Goal: Task Accomplishment & Management: Complete application form

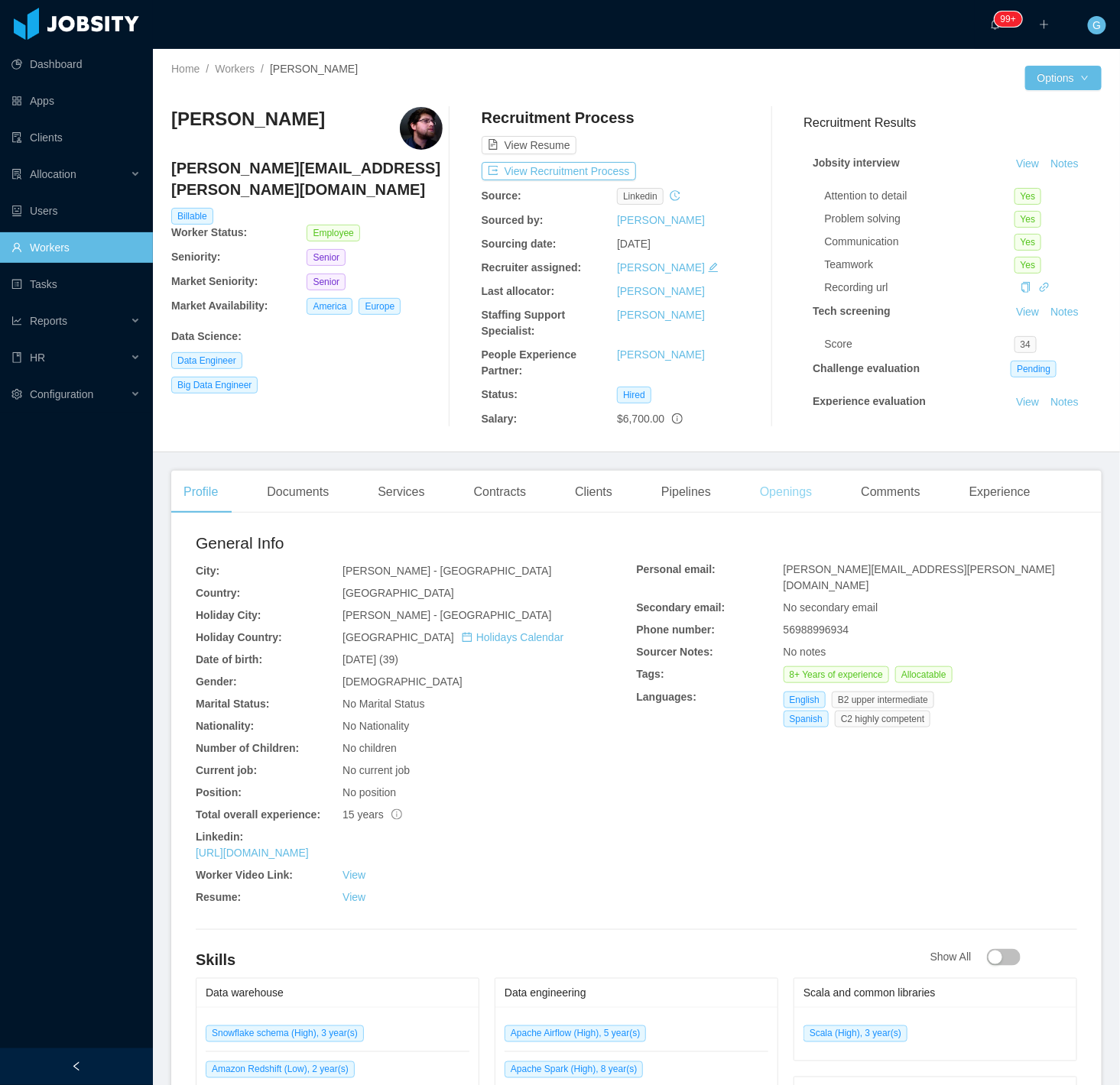
click at [761, 495] on div "Openings" at bounding box center [786, 492] width 77 height 43
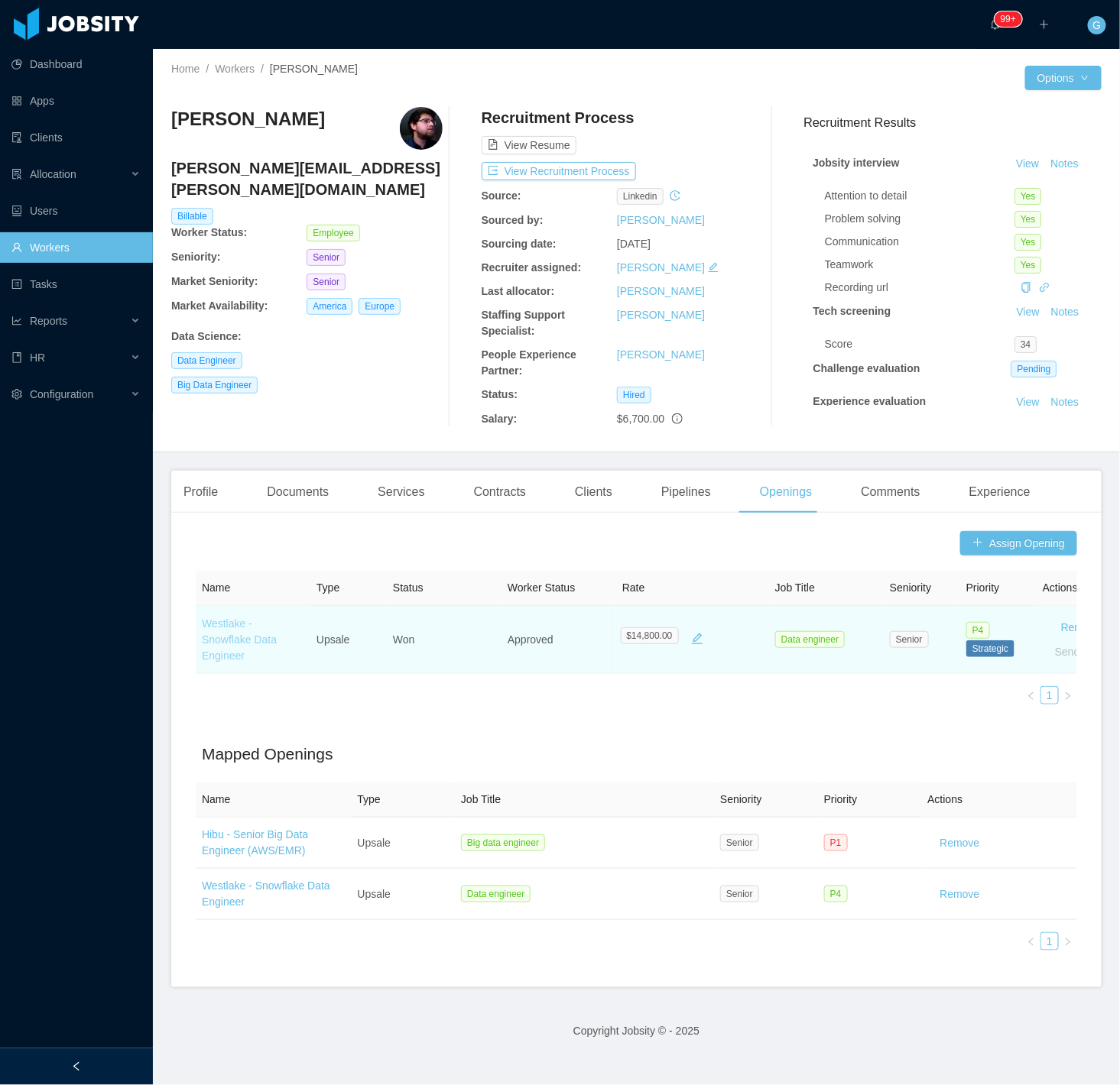
click at [231, 634] on link "Westlake - Snowflake Data Engineer" at bounding box center [239, 639] width 75 height 45
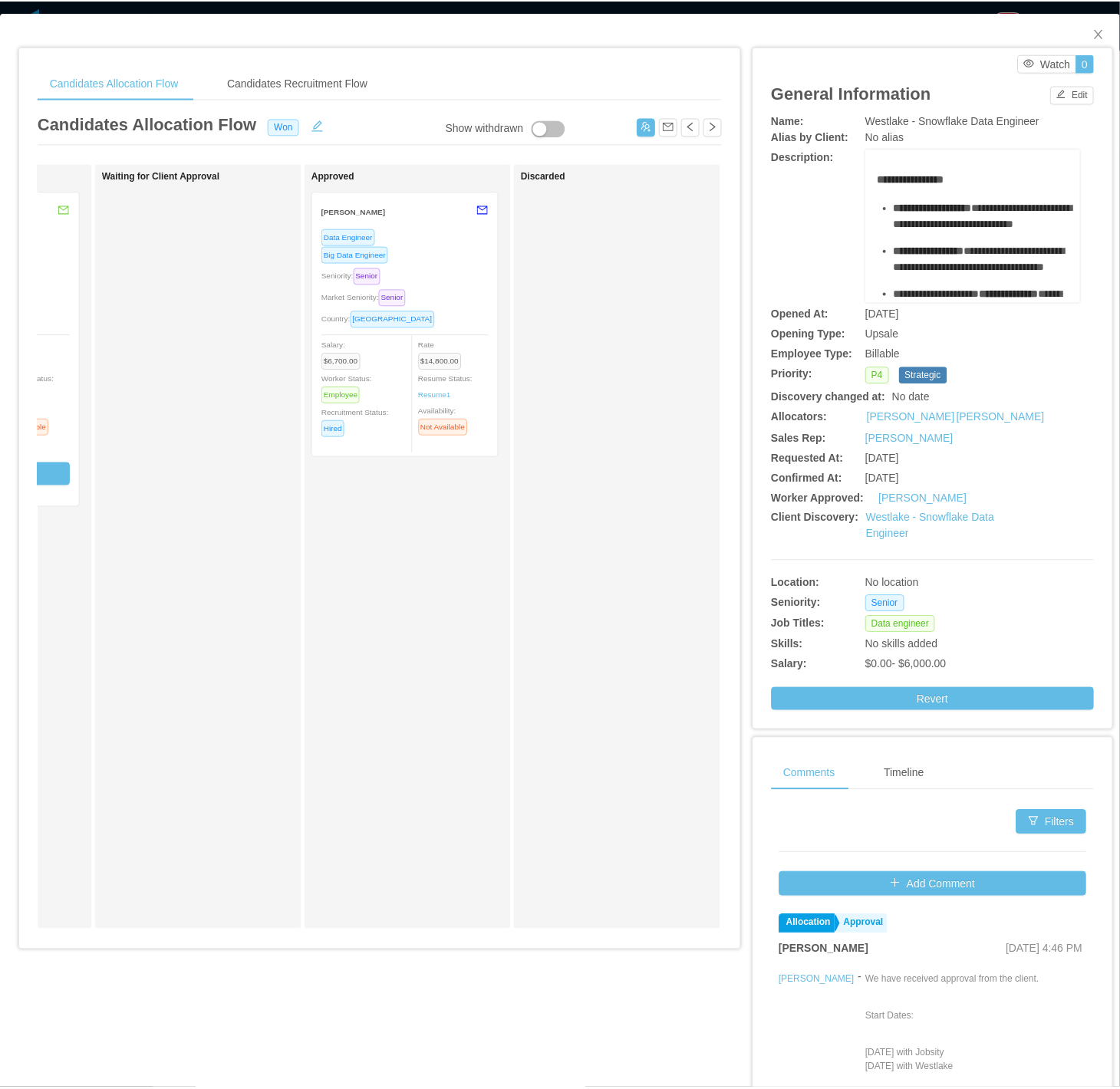
scroll to position [0, 588]
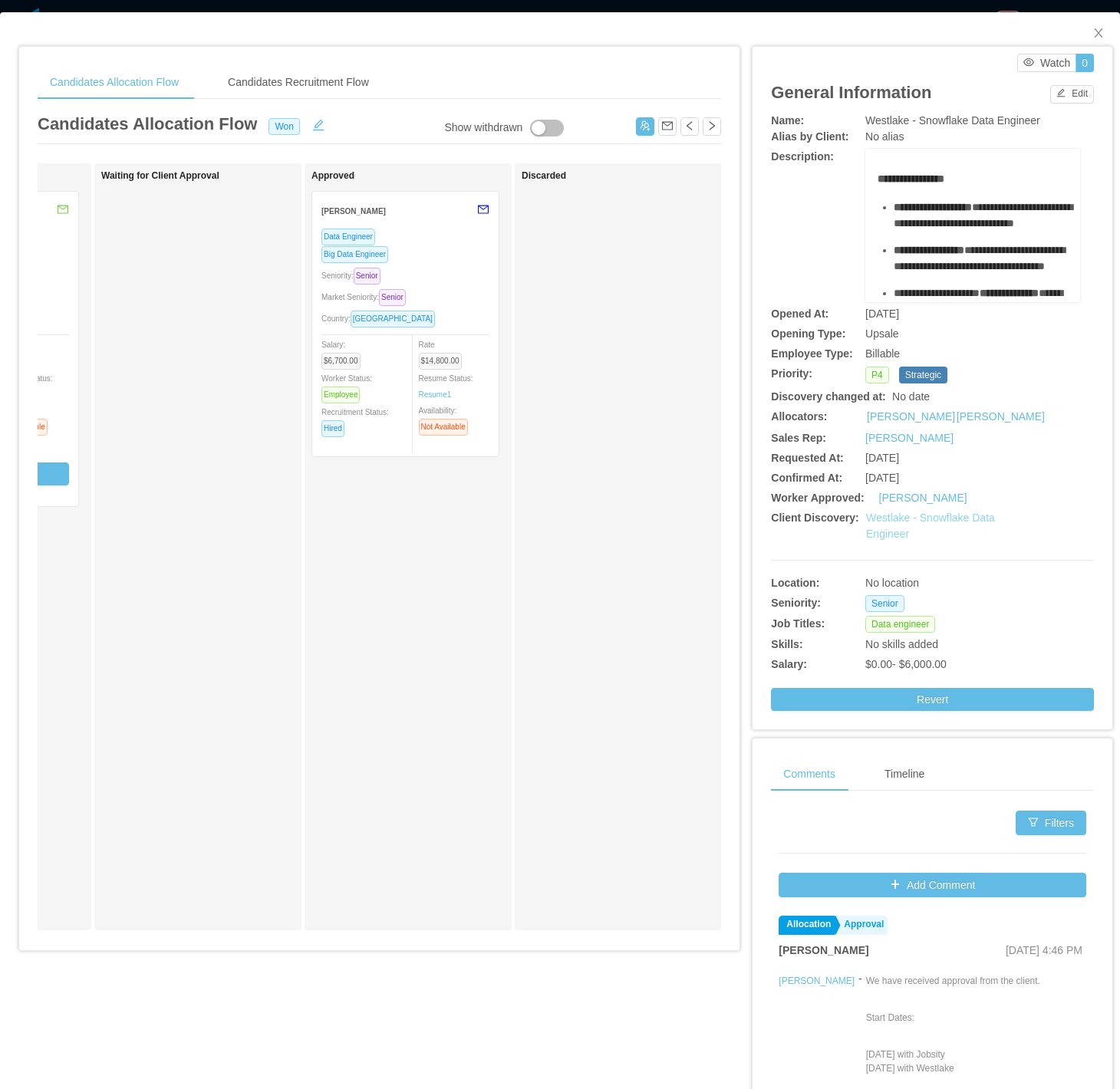
click at [906, 523] on link "Westlake - Snowflake Data Engineer" at bounding box center [930, 525] width 129 height 28
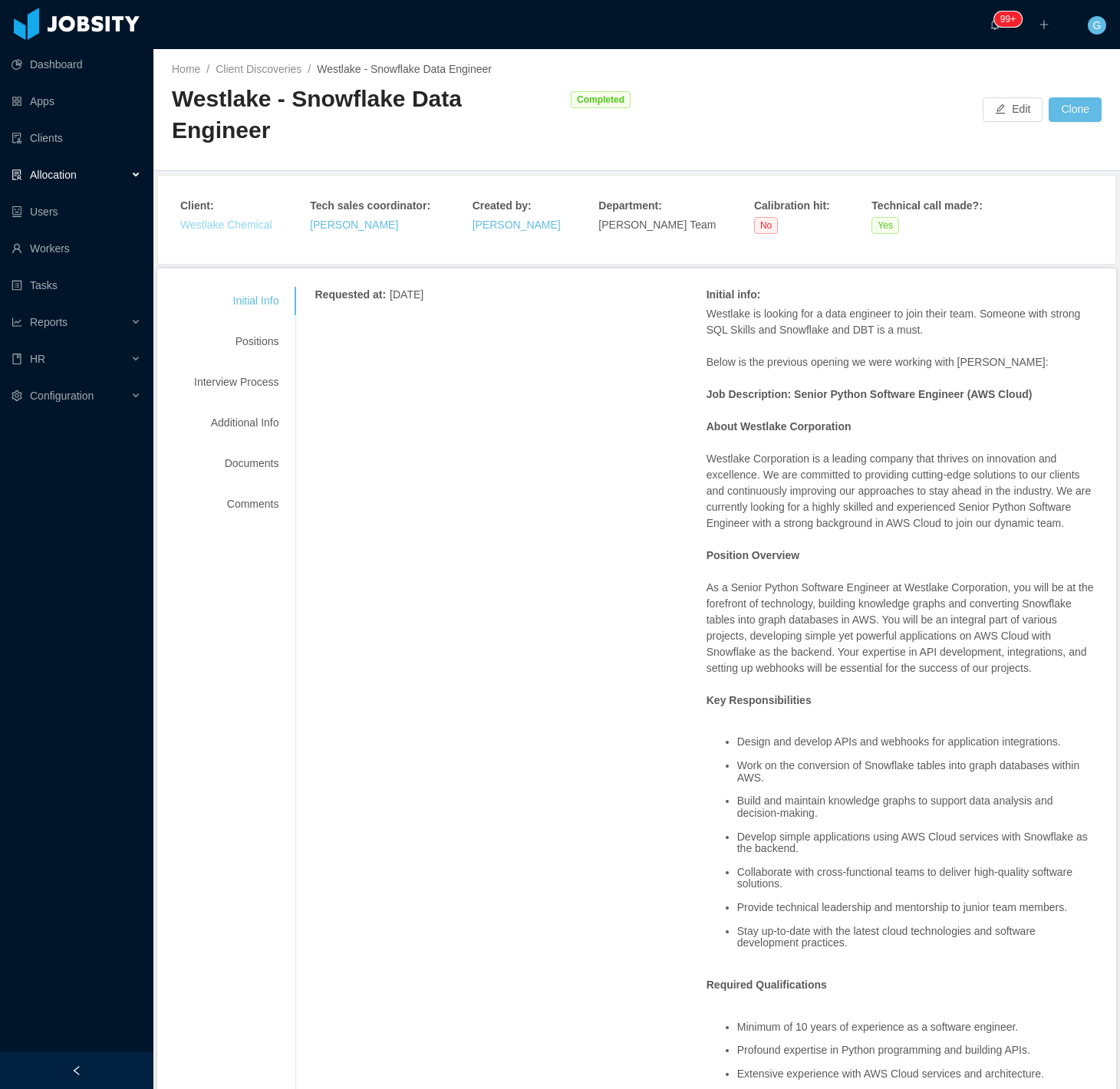
click at [251, 218] on link "Westlake Chemical" at bounding box center [225, 224] width 92 height 12
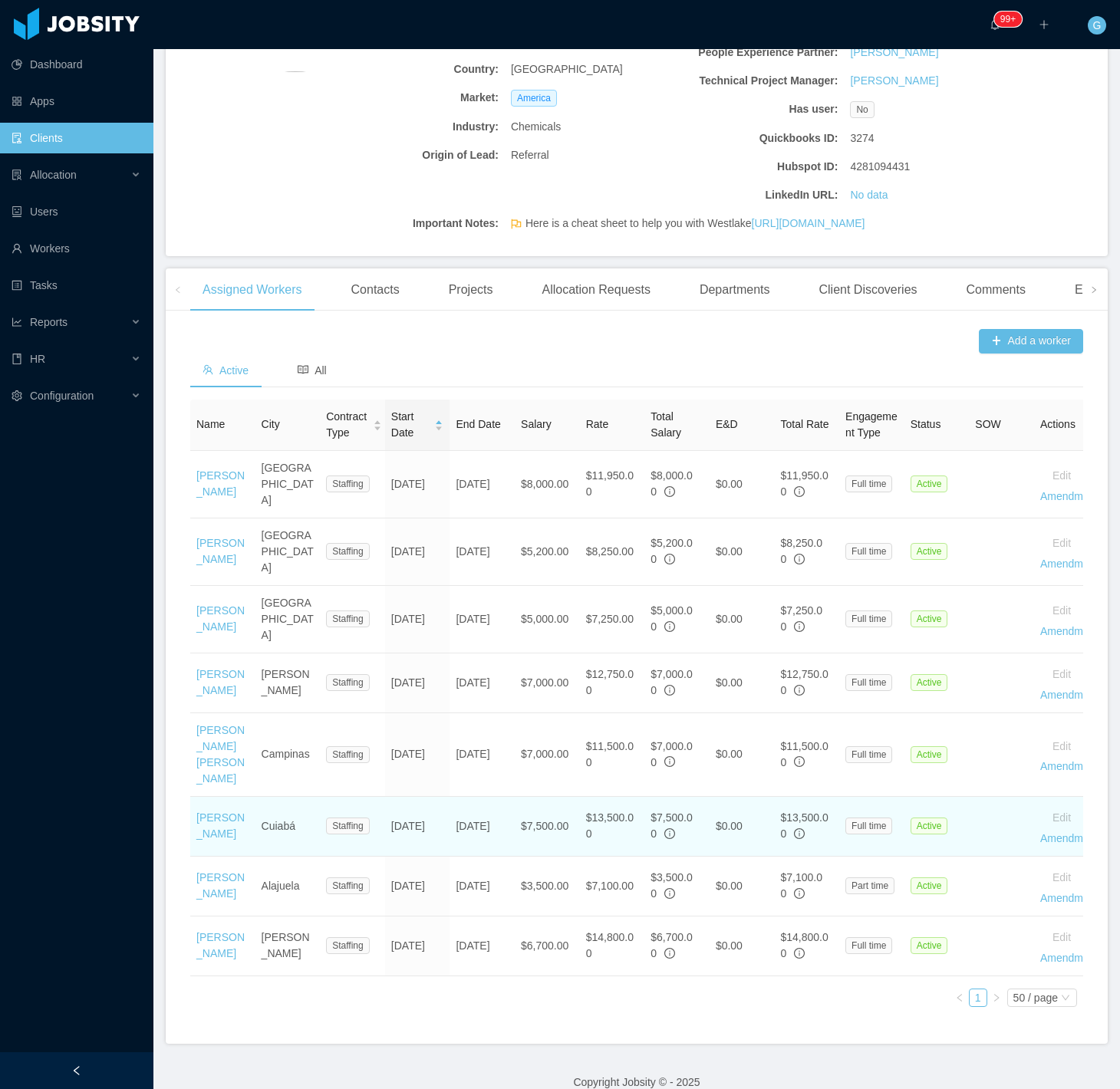
scroll to position [279, 0]
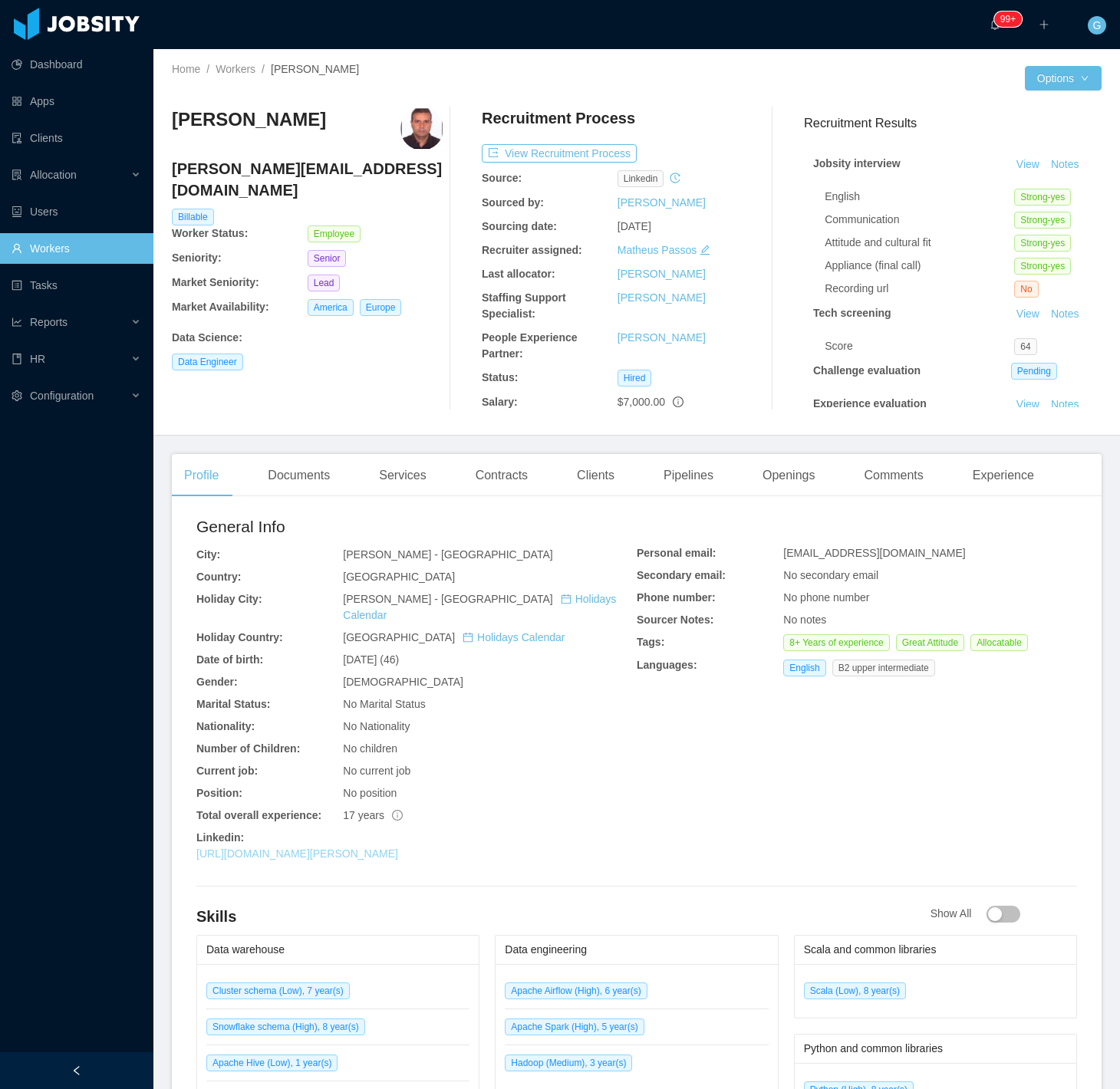
click at [363, 848] on link "https://www.linkedin.com/in/erick-lima-4b6a3425" at bounding box center [297, 853] width 202 height 12
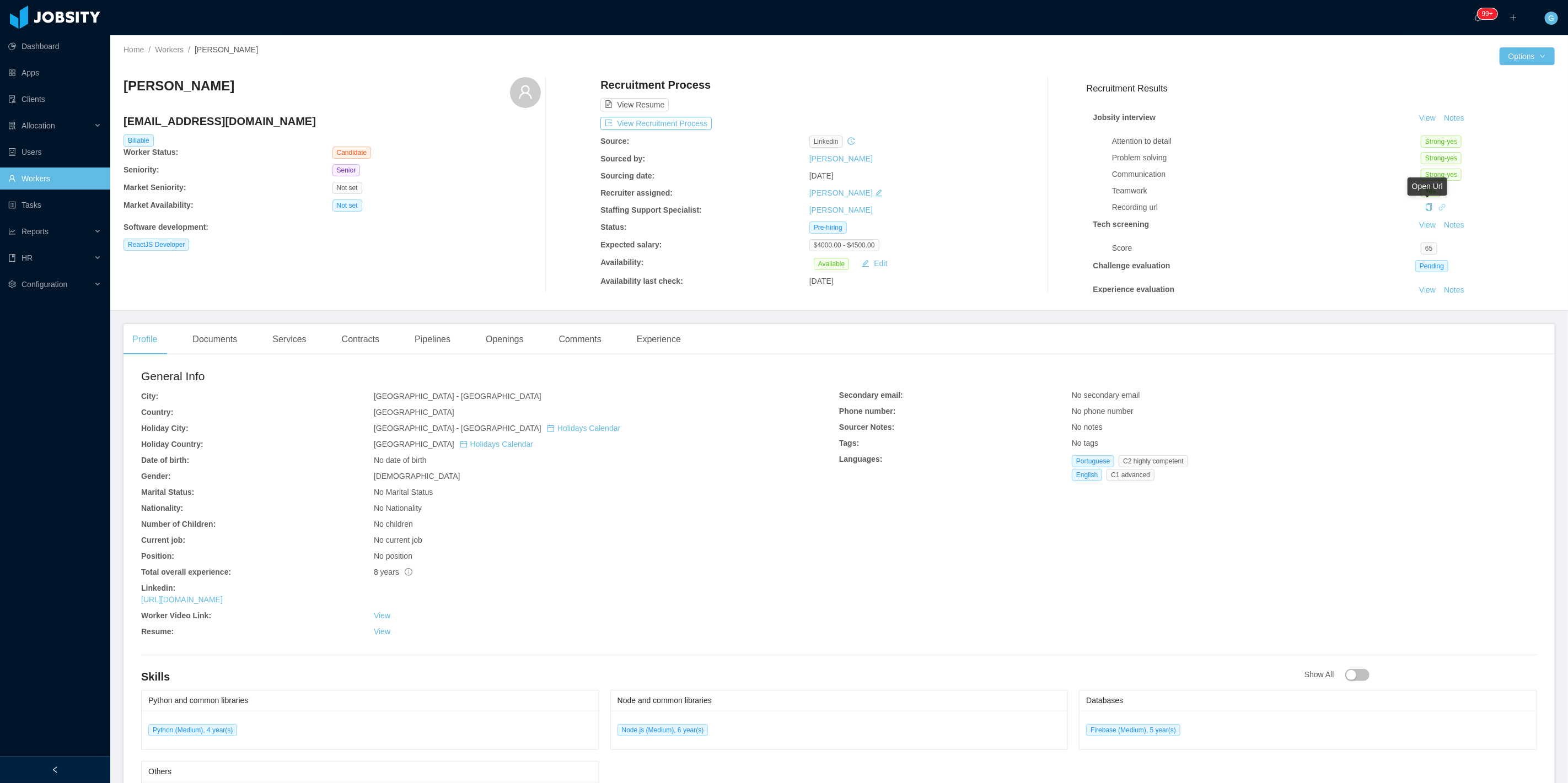
click at [1438, 205] on icon "icon: link" at bounding box center [1442, 207] width 8 height 8
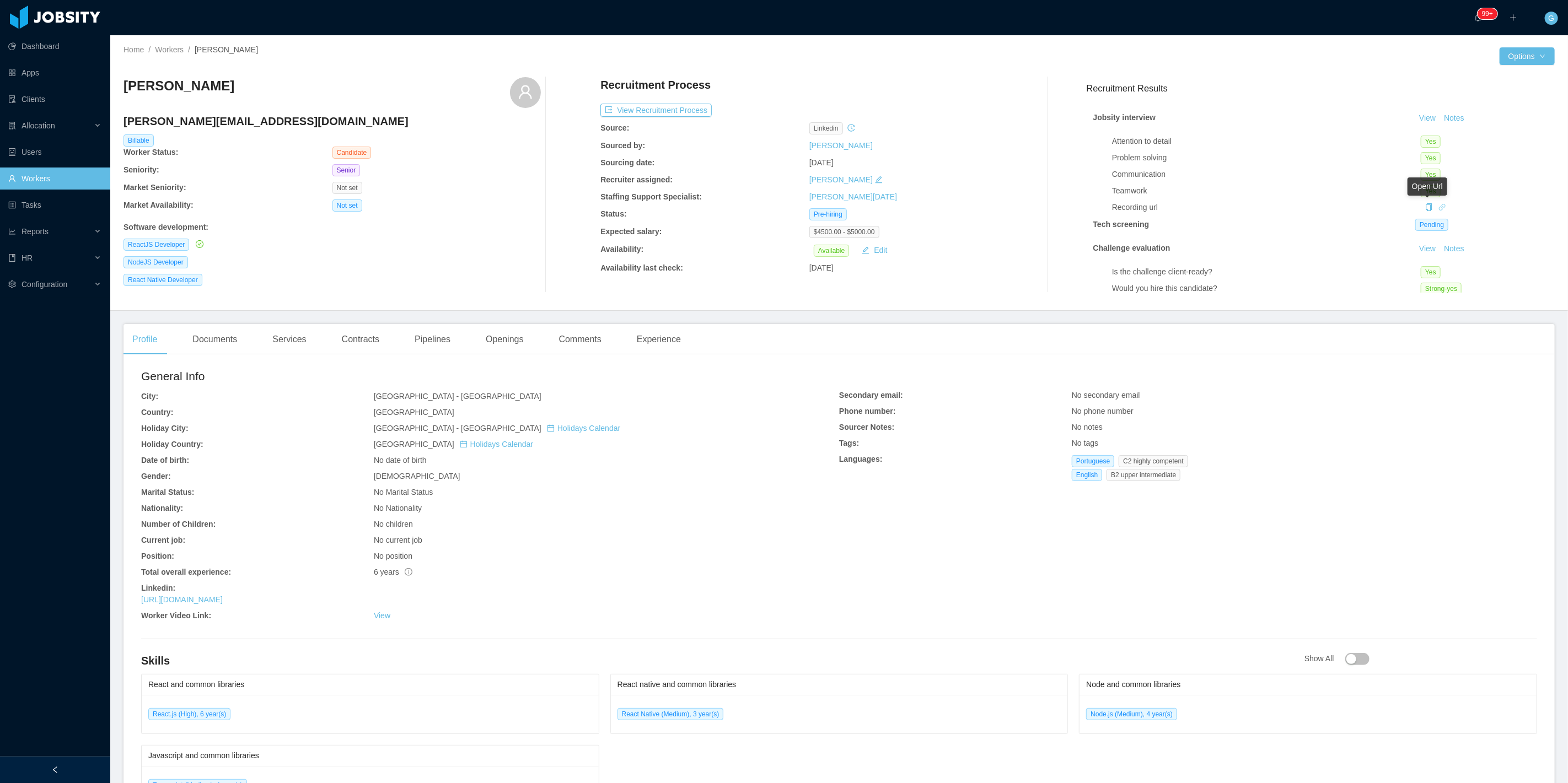
click at [1438, 208] on icon "icon: link" at bounding box center [1442, 207] width 8 height 8
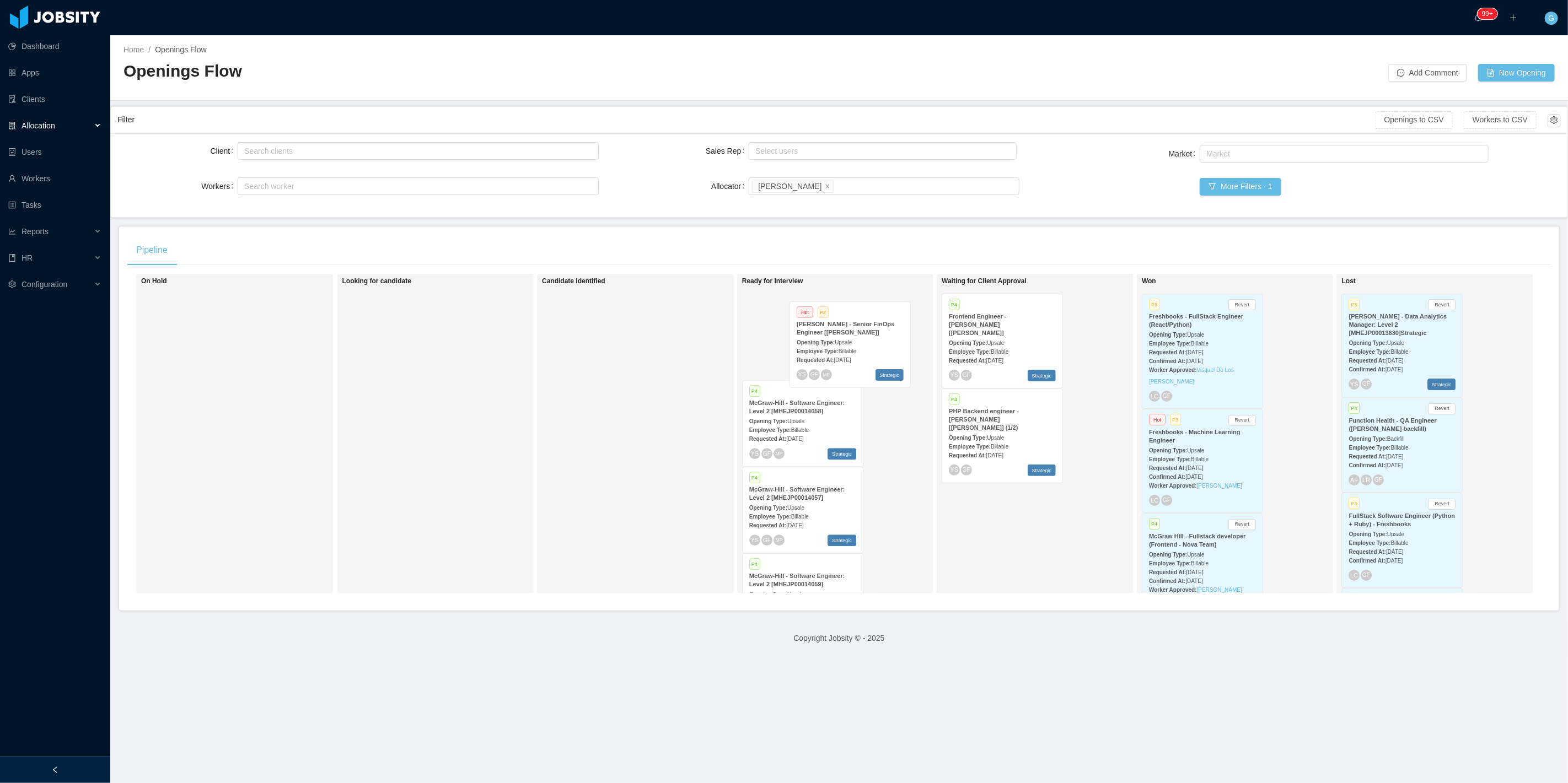
drag, startPoint x: 984, startPoint y: 359, endPoint x: 808, endPoint y: 361, distance: 176.0
click at [808, 361] on div "On Hold Looking for candidate Candidate Identified Ready for Interview P4 McGra…" at bounding box center [839, 438] width 1424 height 329
click at [818, 324] on div "[PERSON_NAME] - Senior FinOps Engineer [[PERSON_NAME]]" at bounding box center [802, 320] width 107 height 16
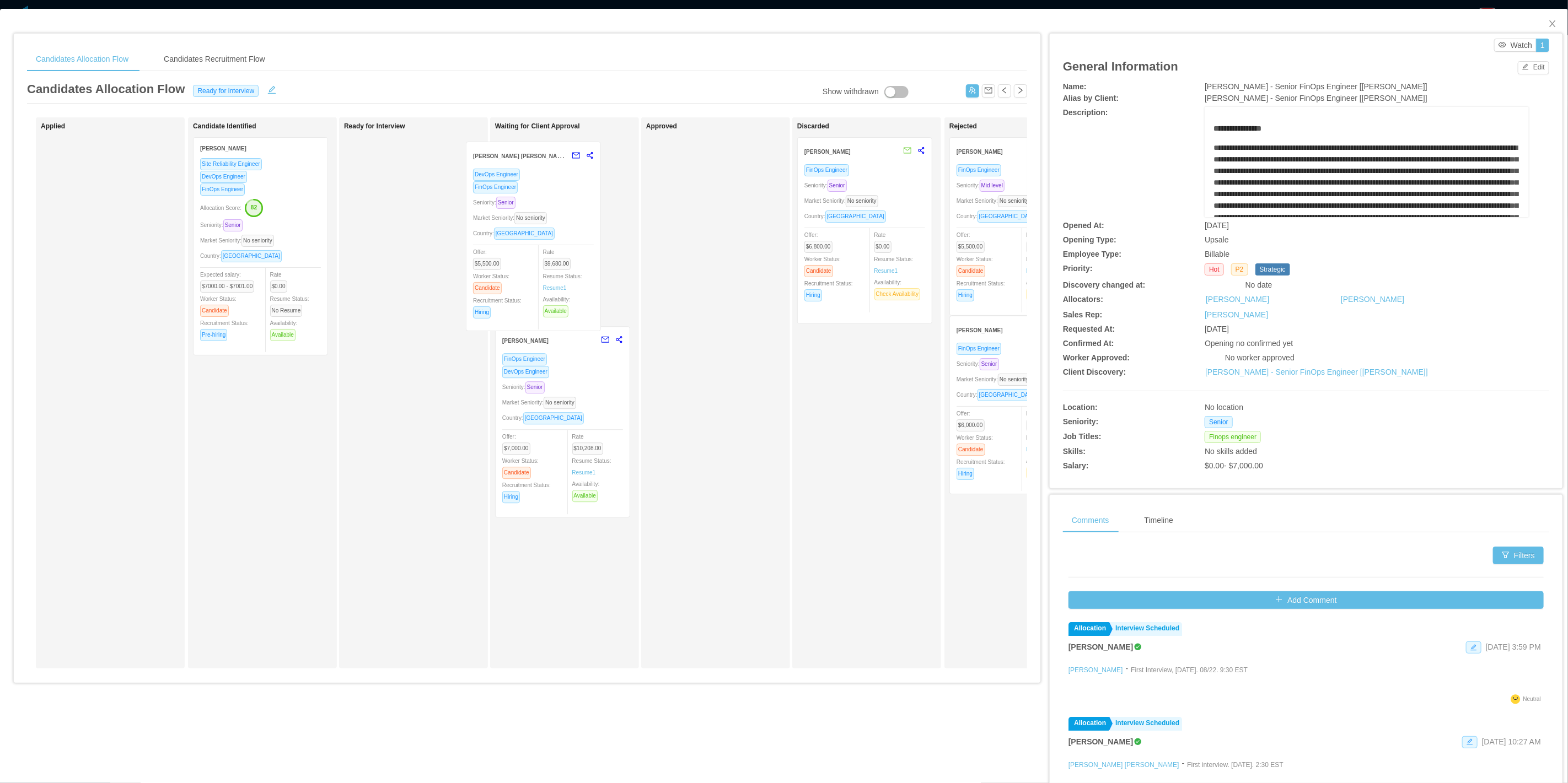
drag, startPoint x: 531, startPoint y: 237, endPoint x: 535, endPoint y: 227, distance: 10.8
click at [535, 227] on div "Waiting for Client Approval Joao Vitor Oliveira DevOps Engineer FinOps Engineer…" at bounding box center [572, 393] width 154 height 541
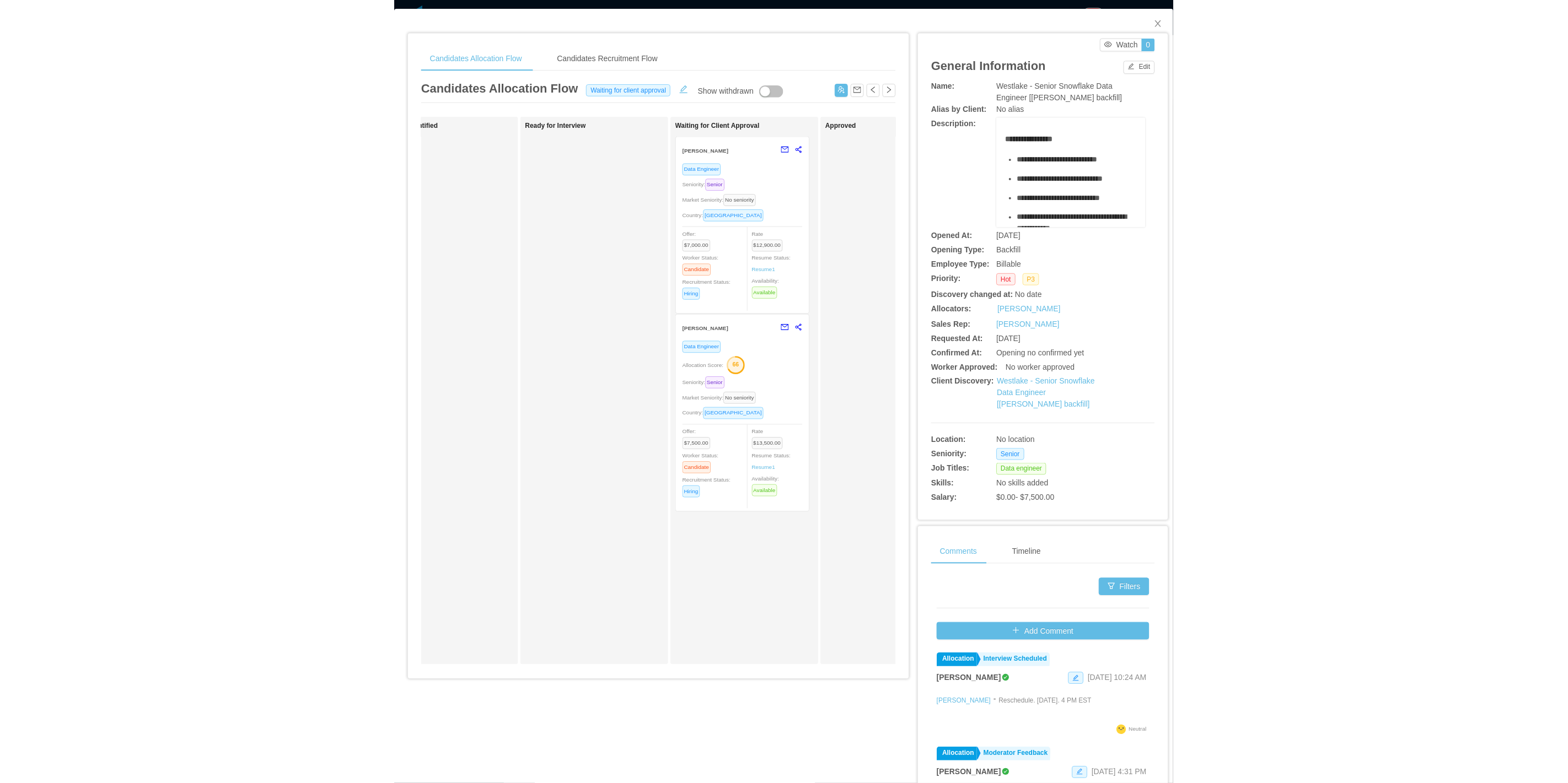
scroll to position [0, 246]
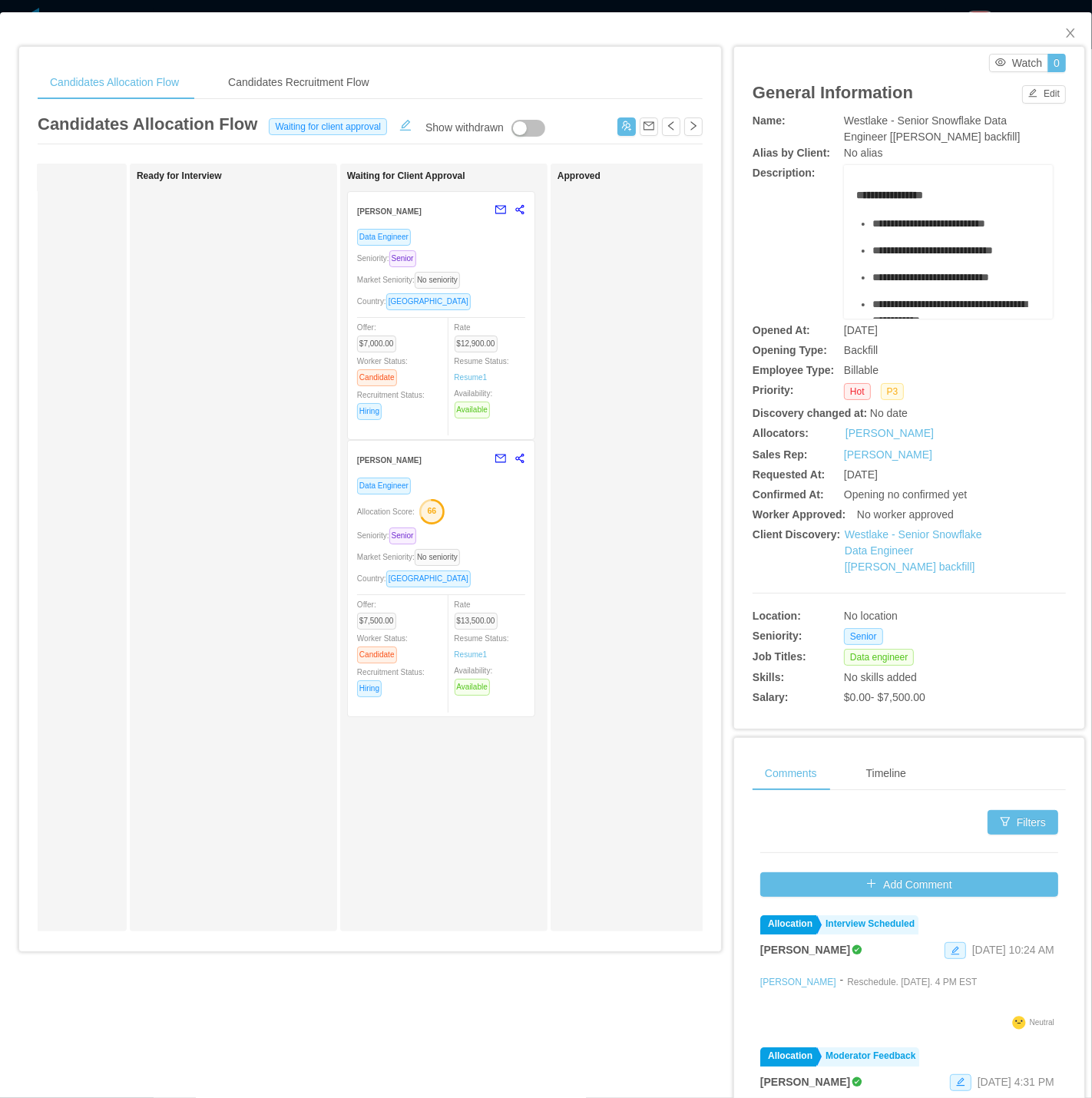
click at [474, 517] on div "Allocation Score: 66" at bounding box center [441, 510] width 168 height 25
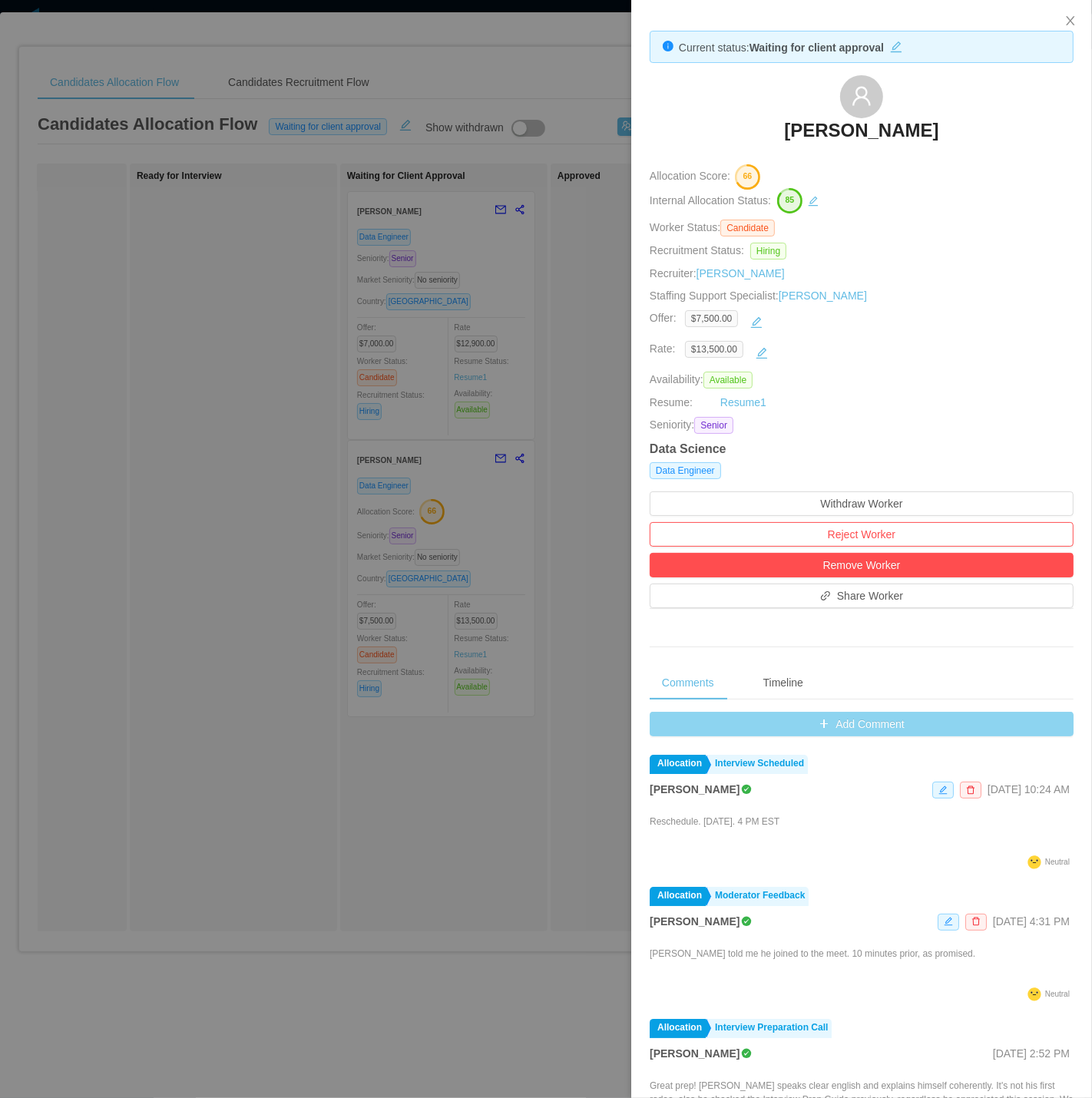
click at [845, 723] on button "Add Comment" at bounding box center [862, 723] width 424 height 25
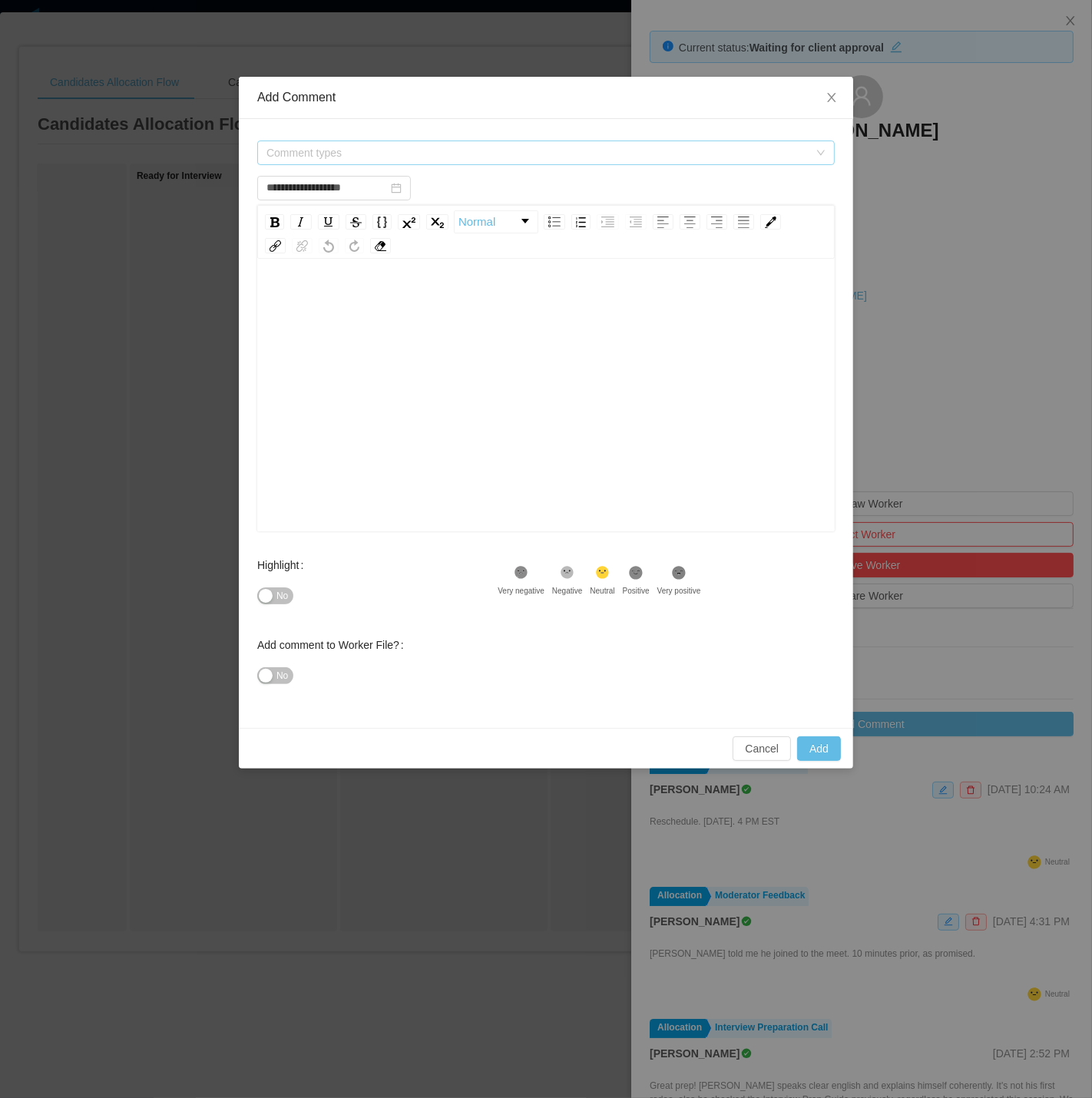
click at [408, 151] on span "Comment types" at bounding box center [537, 153] width 542 height 16
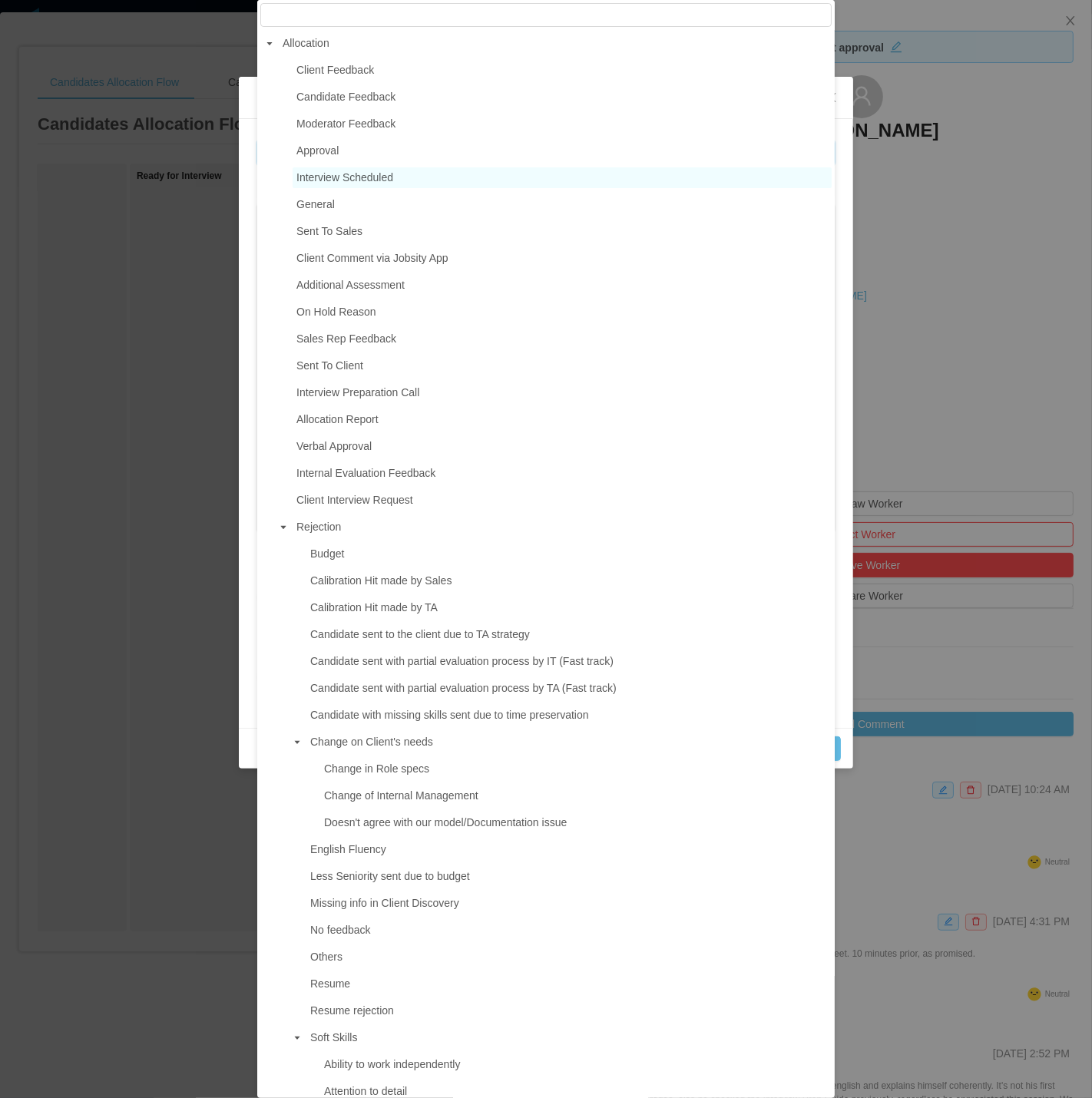
click at [355, 171] on span "Interview Scheduled" at bounding box center [345, 176] width 97 height 12
type input "**********"
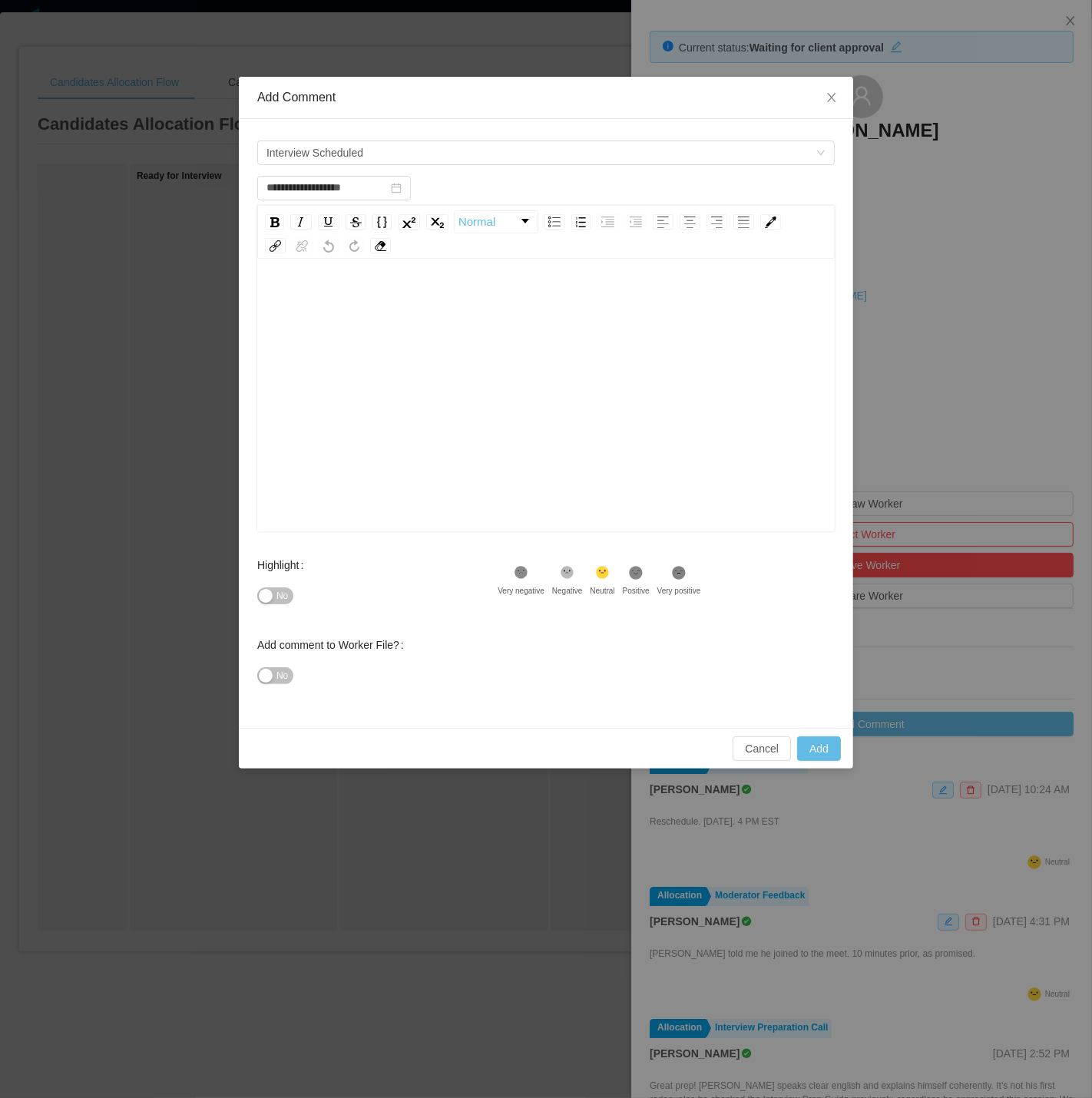
click at [361, 347] on div "rdw-editor" at bounding box center [546, 419] width 554 height 269
click at [273, 581] on div "No" at bounding box center [377, 596] width 240 height 31
click at [288, 588] on span "No" at bounding box center [282, 596] width 12 height 16
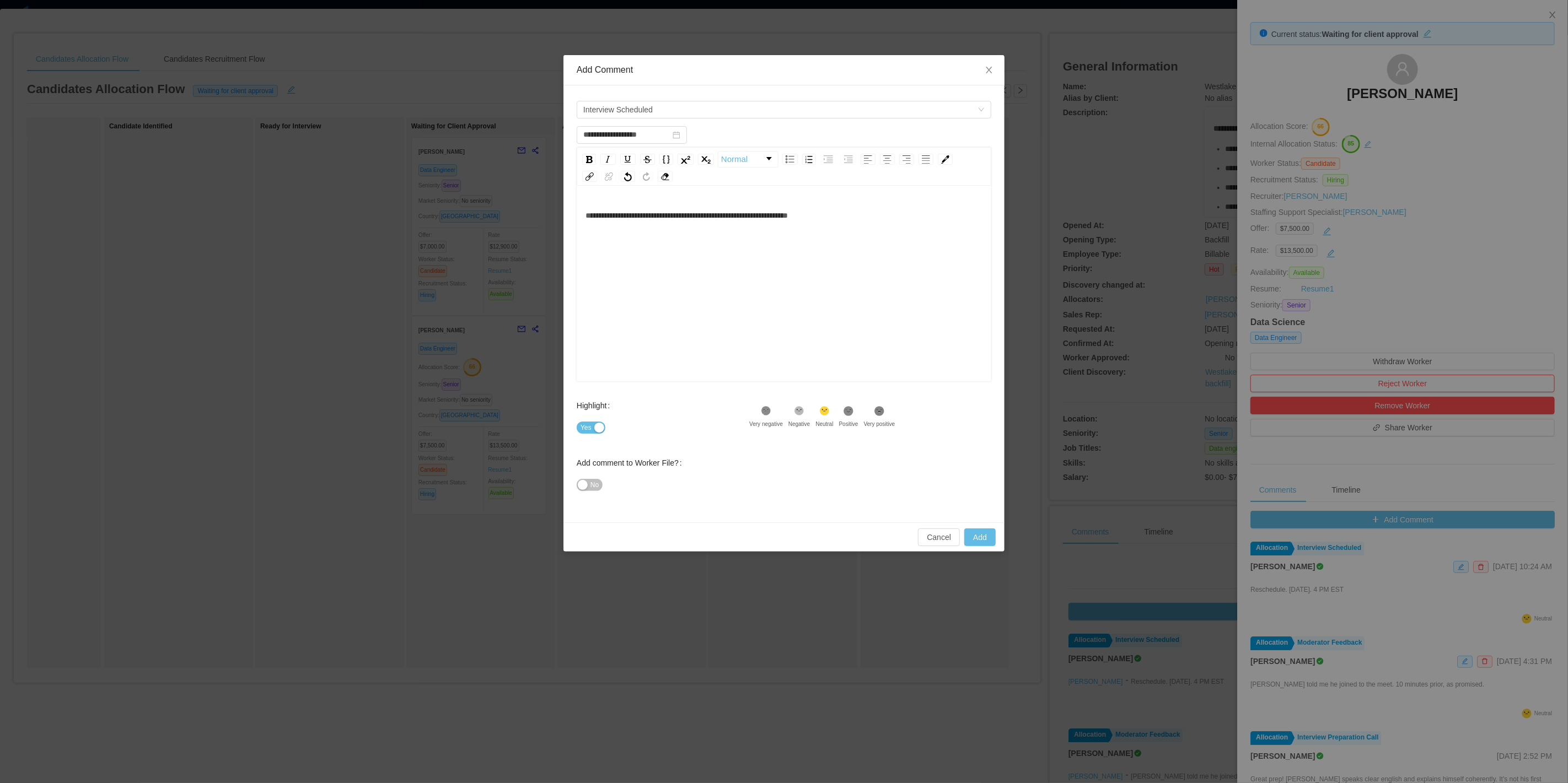
scroll to position [0, 89]
click at [684, 231] on div "**********" at bounding box center [784, 301] width 398 height 193
click at [783, 437] on div "Highlight Yes .st0{fill:#8a8a8a}.st2{fill:#262626} Very negative .st1{fill:#262…" at bounding box center [784, 423] width 415 height 57
click at [783, 423] on div "Positive" at bounding box center [848, 424] width 19 height 9
click at [621, 110] on span "Interview Scheduled" at bounding box center [618, 110] width 70 height 16
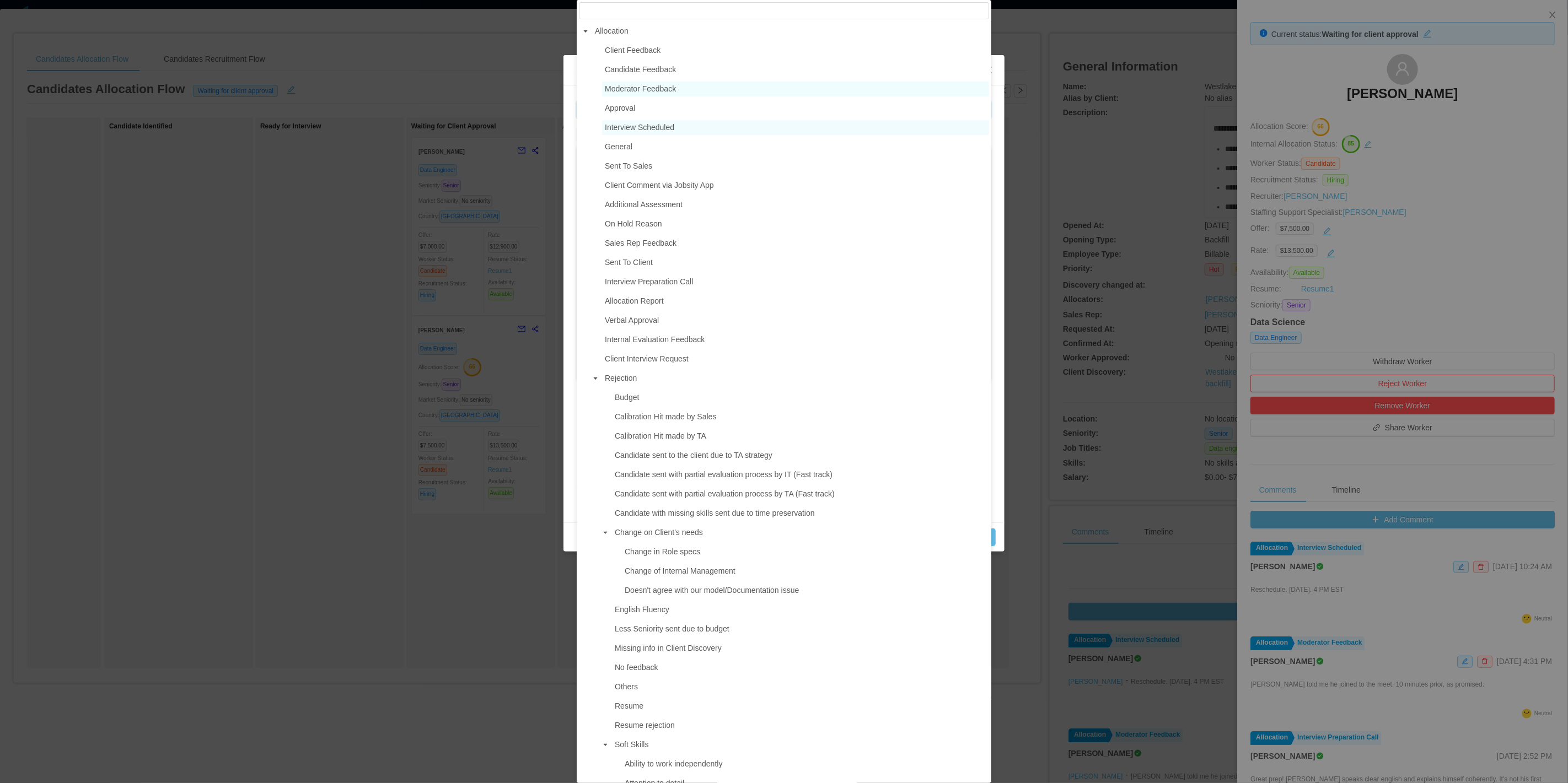
click at [623, 86] on span "Moderator Feedback" at bounding box center [640, 89] width 71 height 9
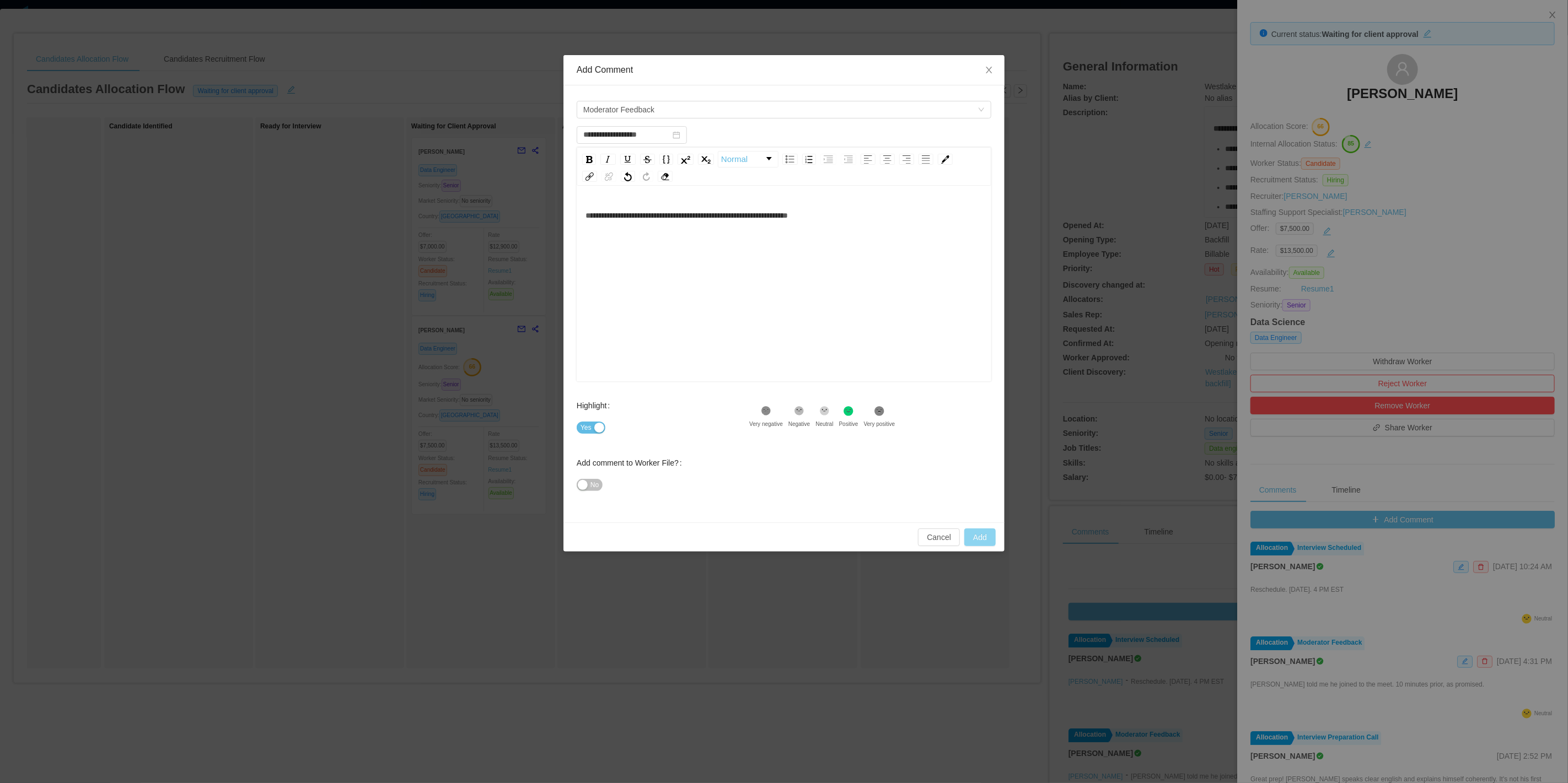
click at [783, 538] on button "Add" at bounding box center [980, 537] width 31 height 18
click at [627, 334] on div "**********" at bounding box center [784, 301] width 398 height 193
click at [636, 201] on div "**********" at bounding box center [784, 285] width 415 height 193
click at [604, 195] on div "**********" at bounding box center [784, 285] width 415 height 193
type input "**********"
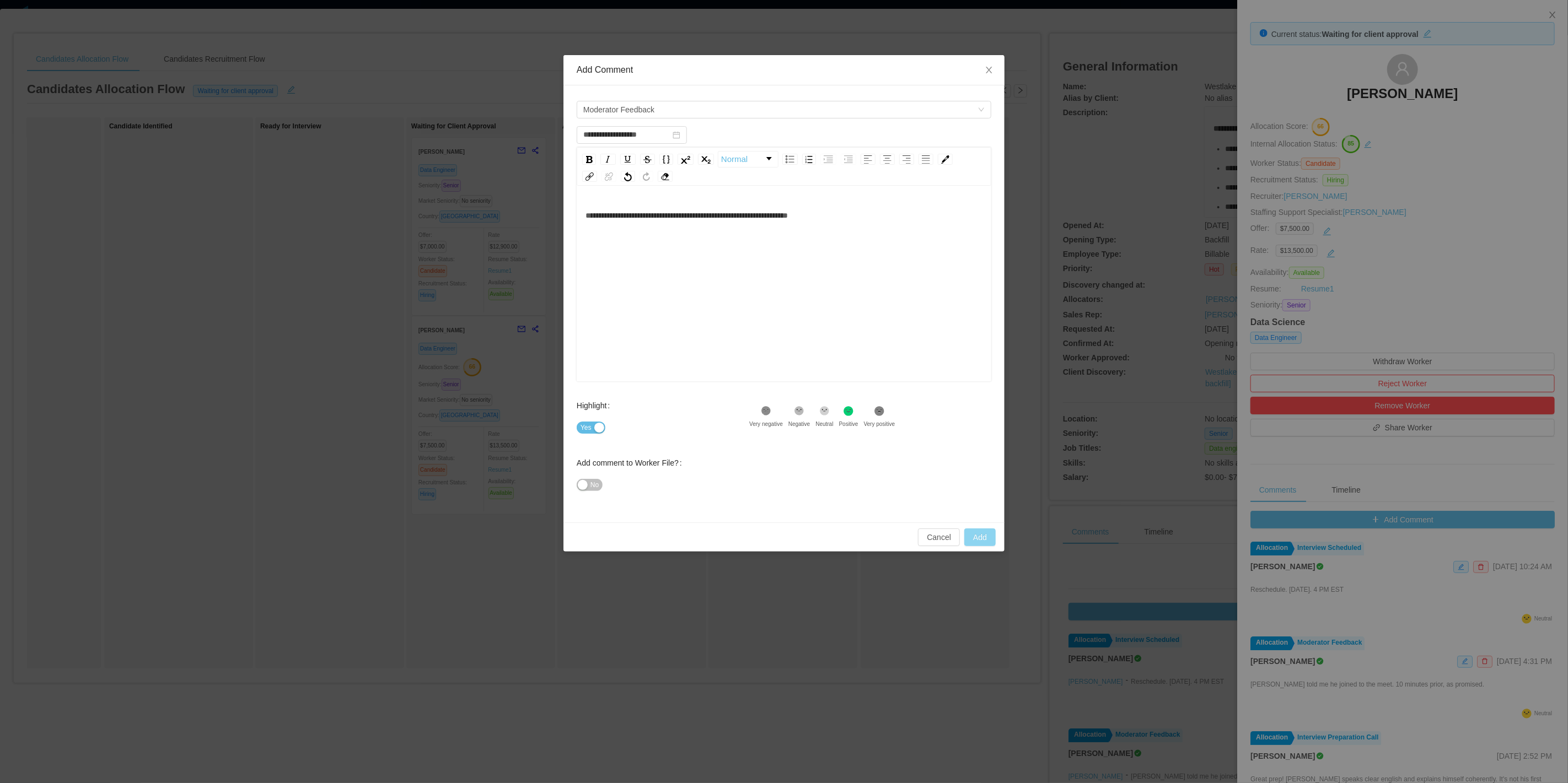
click at [783, 536] on button "Add" at bounding box center [980, 537] width 31 height 18
